Goal: Task Accomplishment & Management: Manage account settings

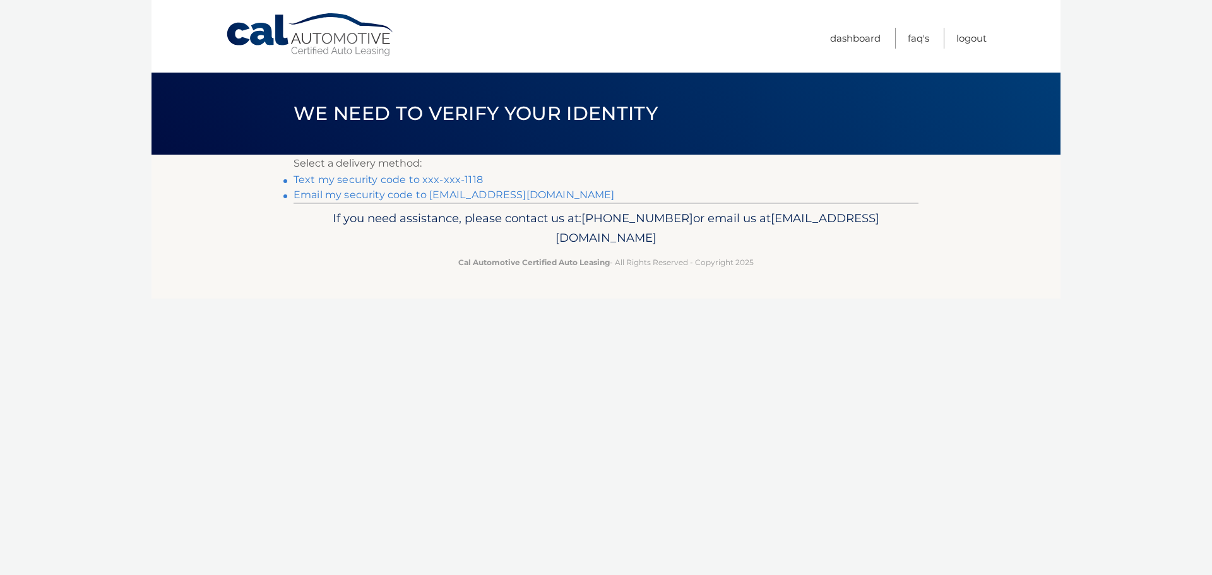
click at [424, 179] on link "Text my security code to xxx-xxx-1118" at bounding box center [388, 180] width 189 height 12
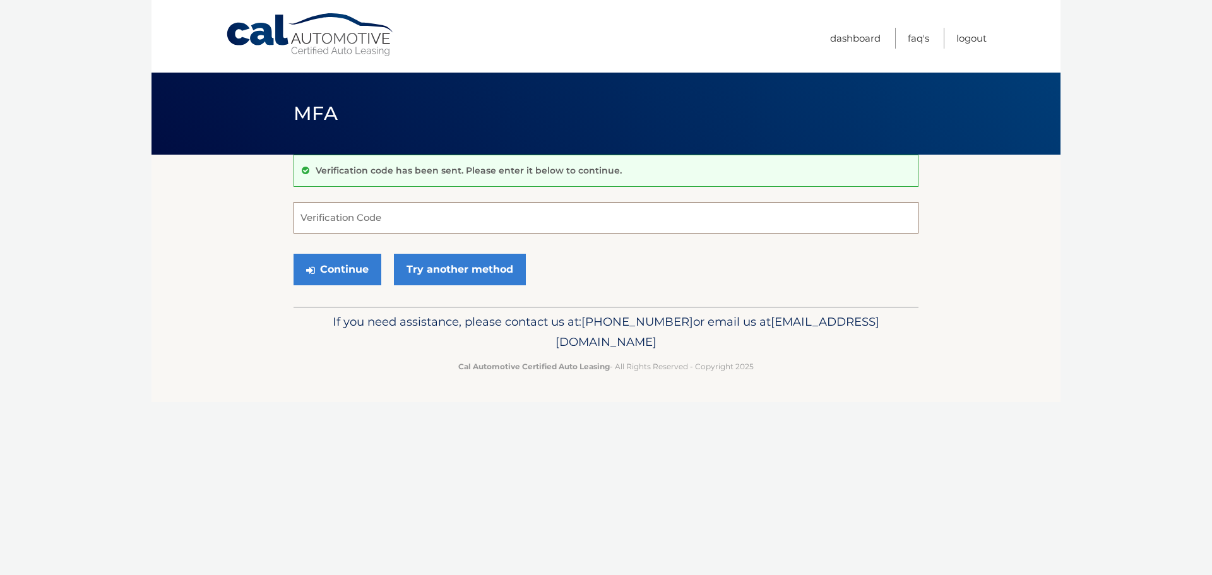
click at [368, 218] on input "Verification Code" at bounding box center [606, 218] width 625 height 32
type input "211144"
click at [333, 272] on button "Continue" at bounding box center [338, 270] width 88 height 32
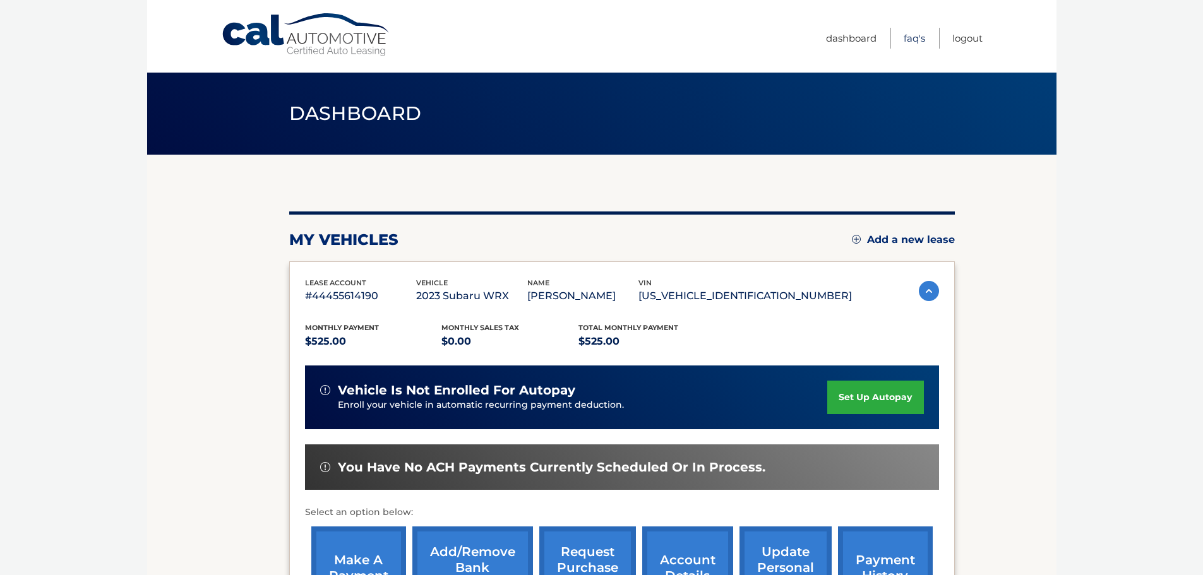
scroll to position [190, 0]
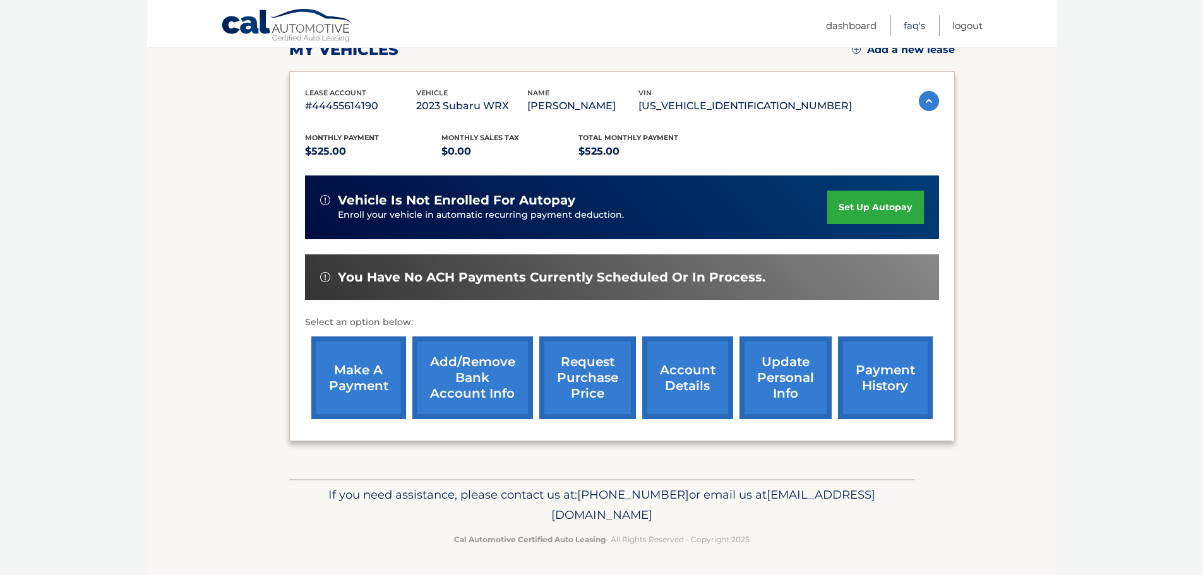
click at [914, 26] on link "FAQ's" at bounding box center [914, 25] width 21 height 21
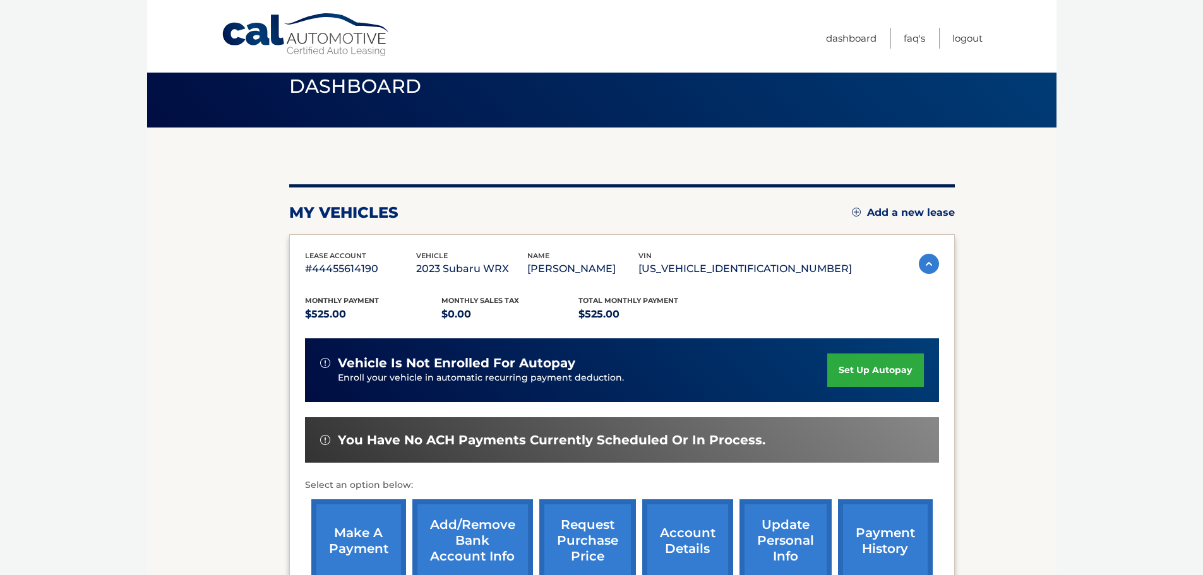
scroll to position [190, 0]
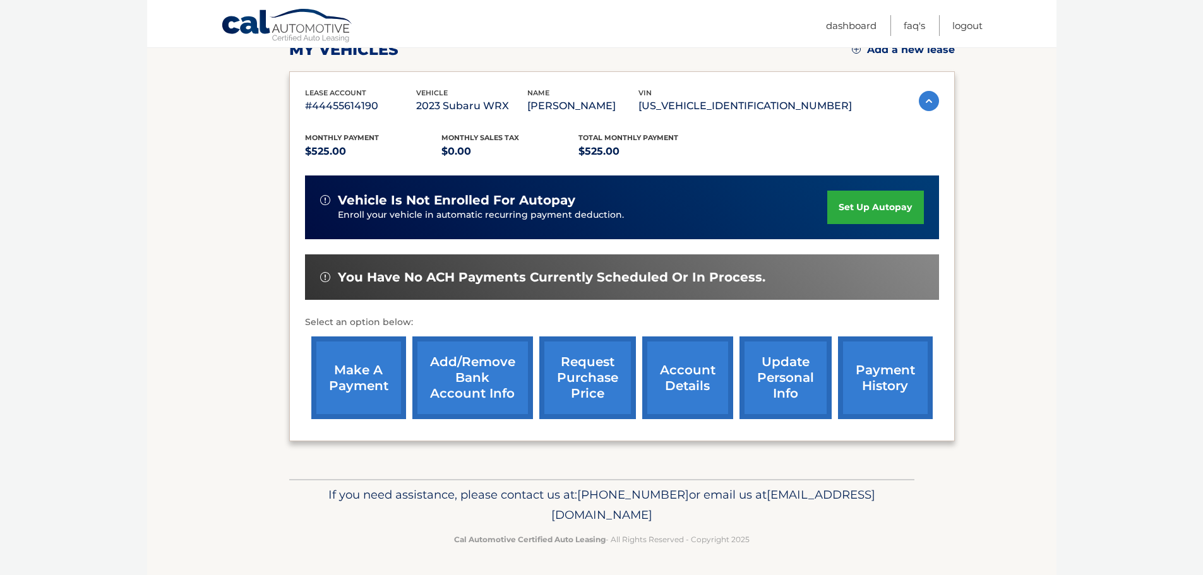
drag, startPoint x: 328, startPoint y: 111, endPoint x: 295, endPoint y: 107, distance: 33.1
click at [328, 111] on p "#44455614190" at bounding box center [360, 106] width 111 height 18
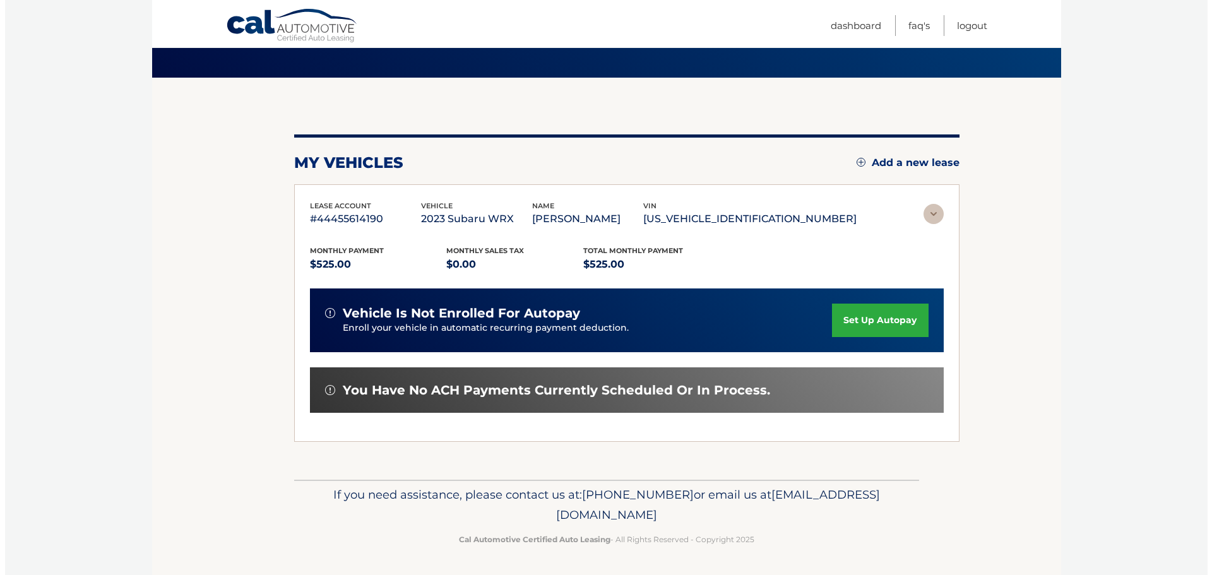
scroll to position [0, 0]
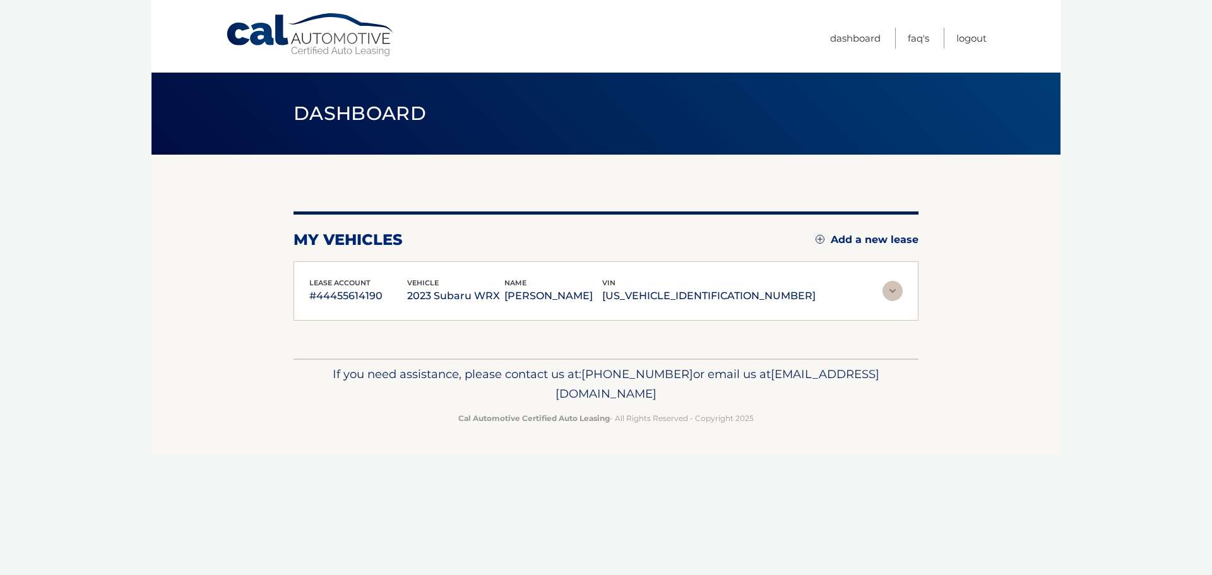
click at [900, 293] on img at bounding box center [893, 291] width 20 height 20
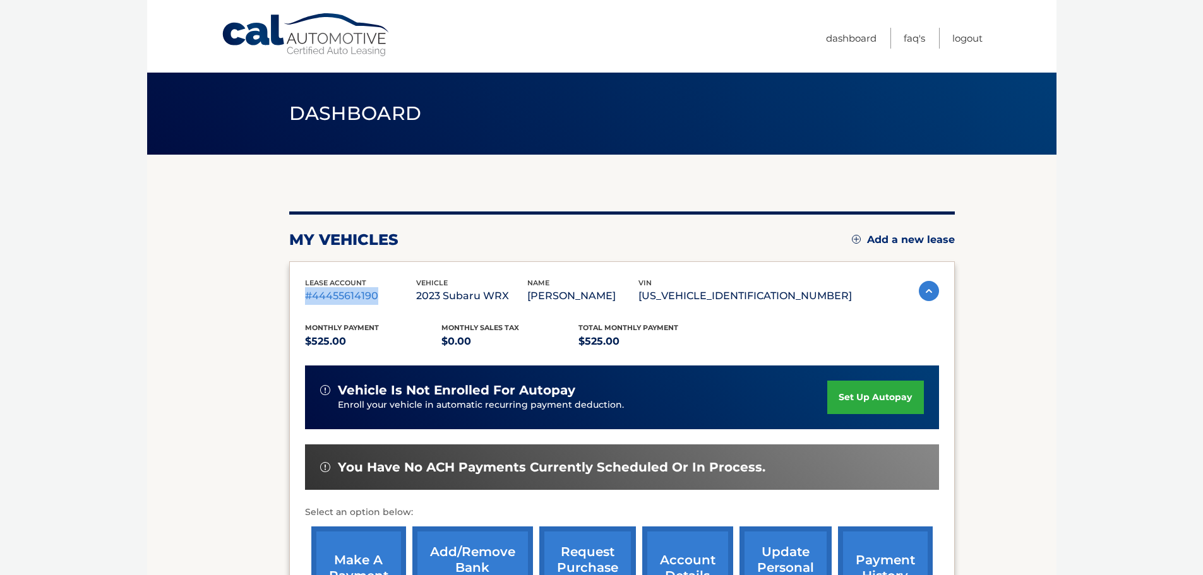
drag, startPoint x: 307, startPoint y: 297, endPoint x: 379, endPoint y: 296, distance: 72.0
click at [379, 296] on p "#44455614190" at bounding box center [360, 296] width 111 height 18
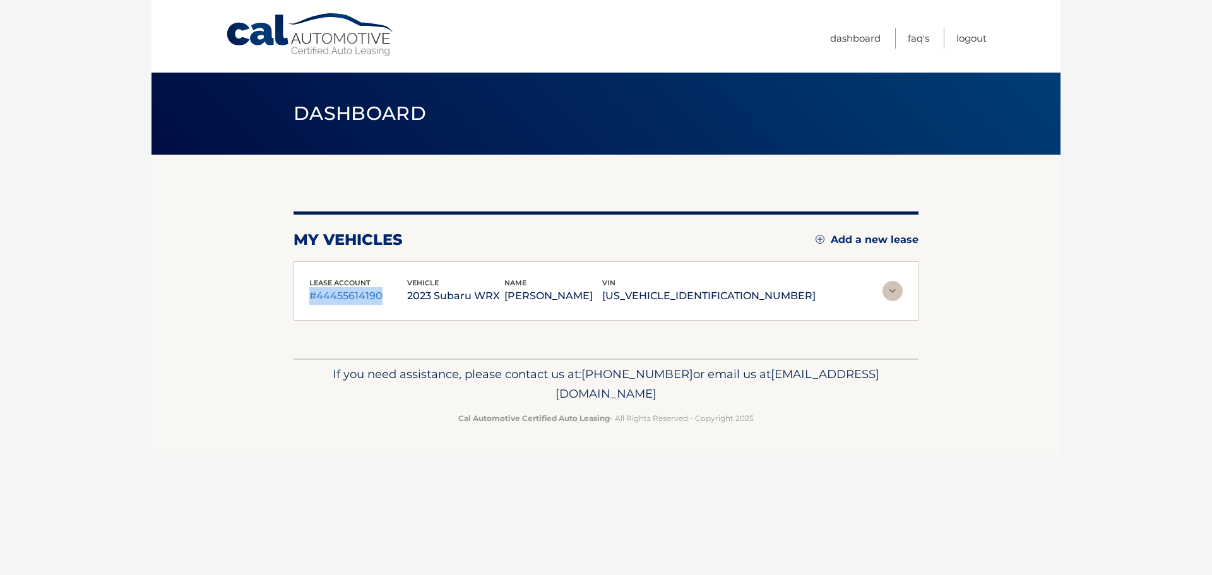
copy p "#44455614190"
